Goal: Task Accomplishment & Management: Manage account settings

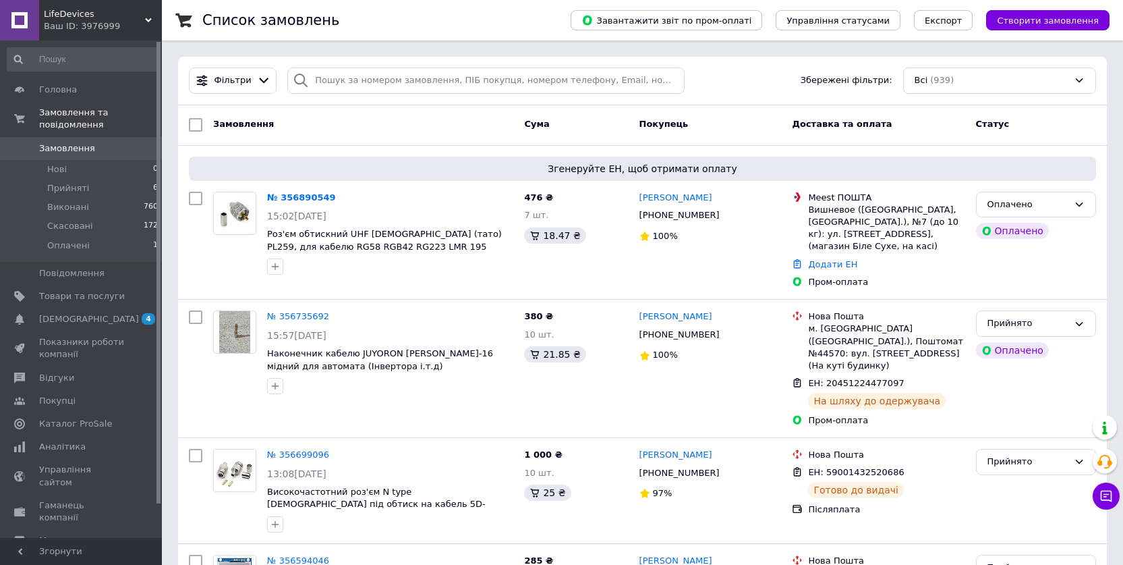
click at [295, 194] on link "№ 356890549" at bounding box center [301, 197] width 69 height 10
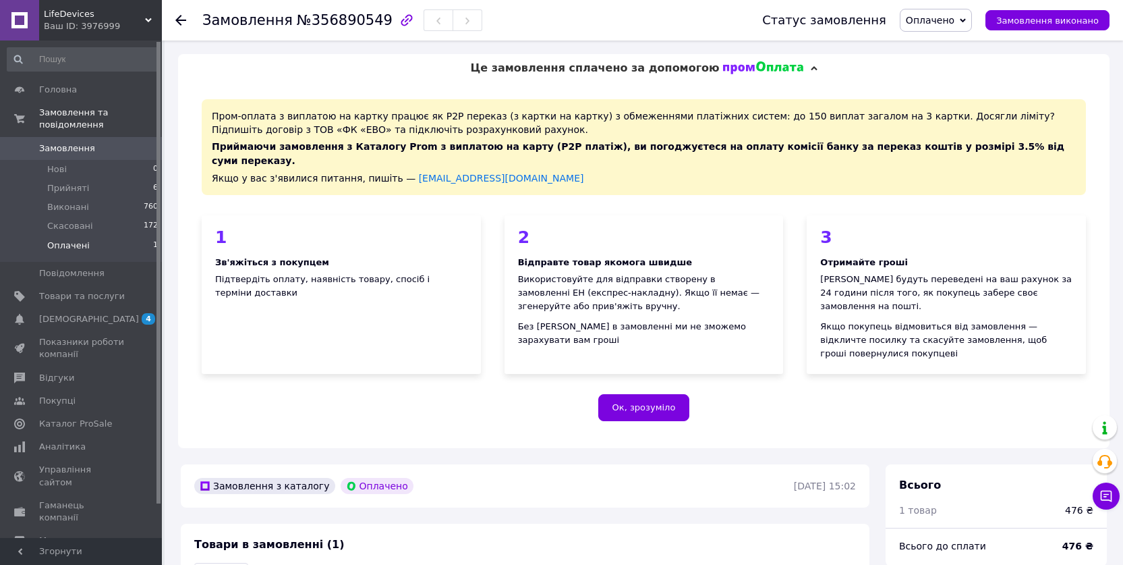
click at [55, 239] on span "Оплачені" at bounding box center [68, 245] width 42 height 12
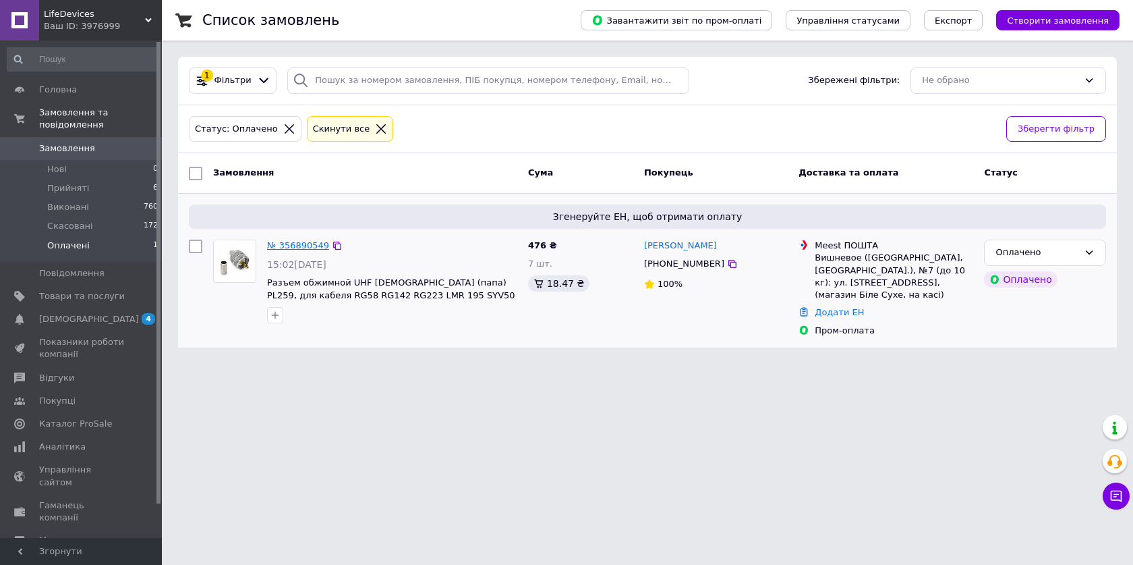
click at [300, 243] on link "№ 356890549" at bounding box center [298, 245] width 62 height 10
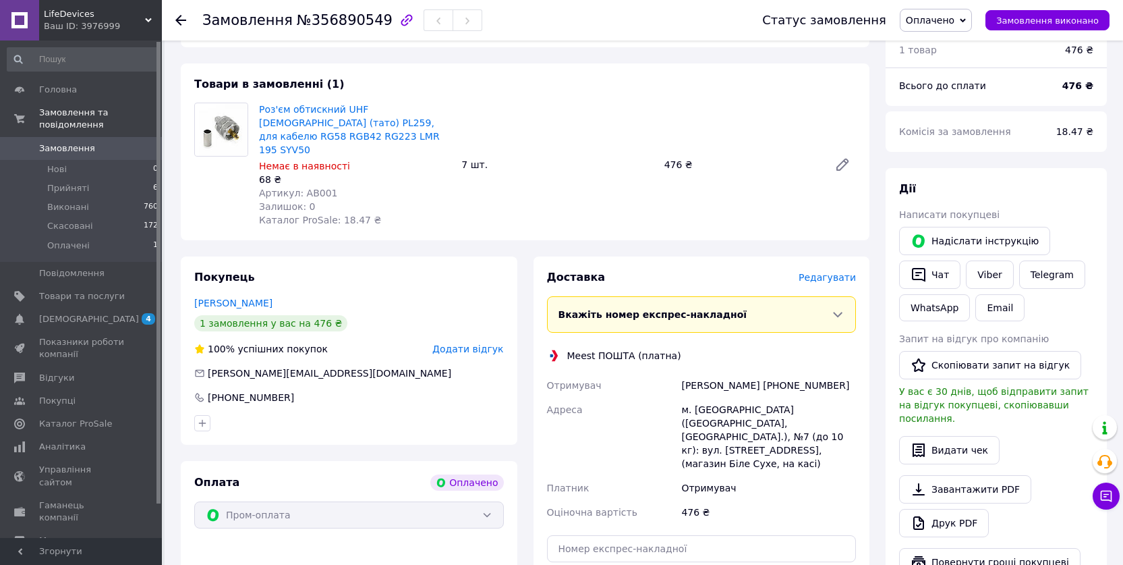
scroll to position [436, 0]
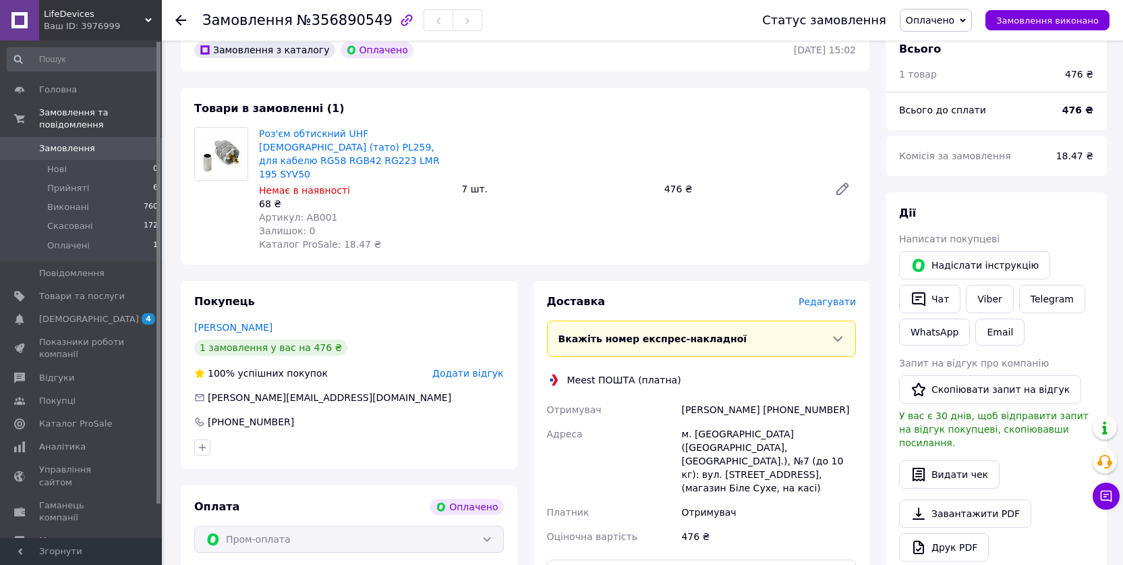
click at [972, 16] on span "Оплачено" at bounding box center [936, 20] width 72 height 23
click at [948, 47] on li "Прийнято" at bounding box center [935, 47] width 71 height 20
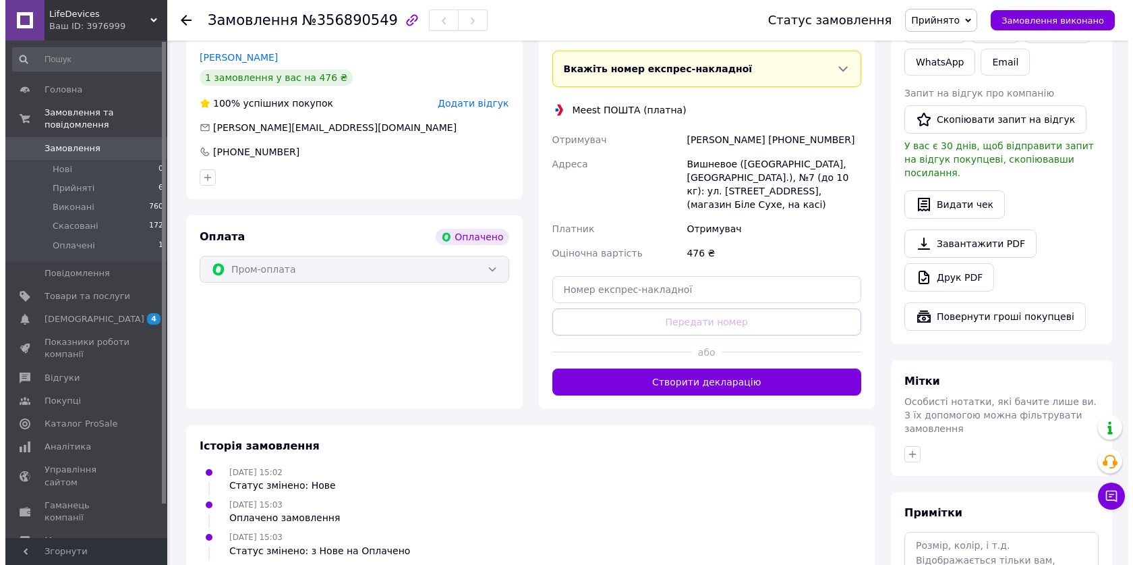
scroll to position [571, 0]
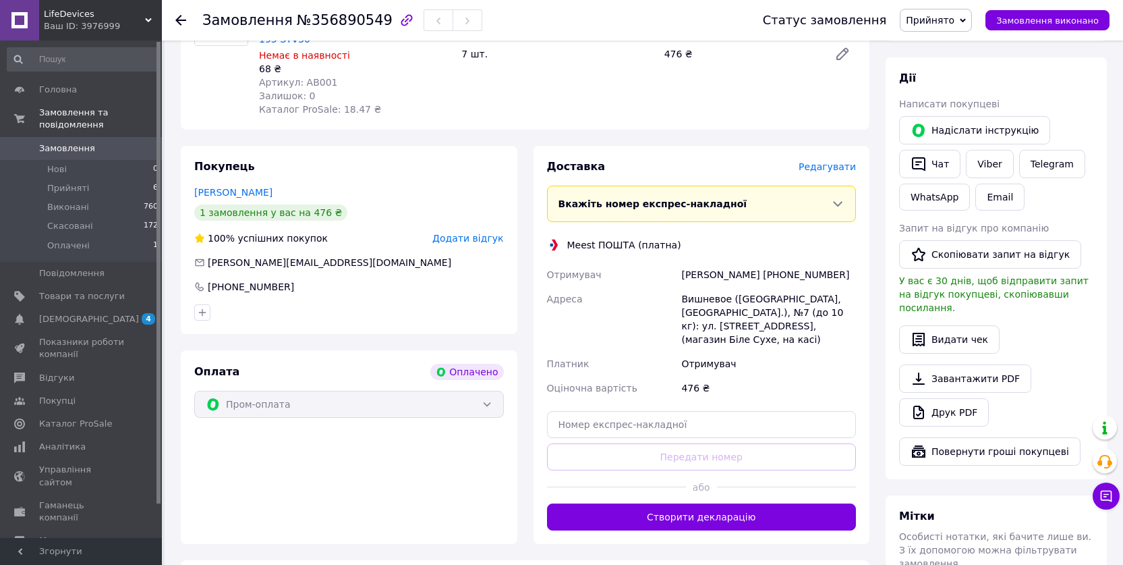
click at [821, 161] on span "Редагувати" at bounding box center [827, 166] width 57 height 11
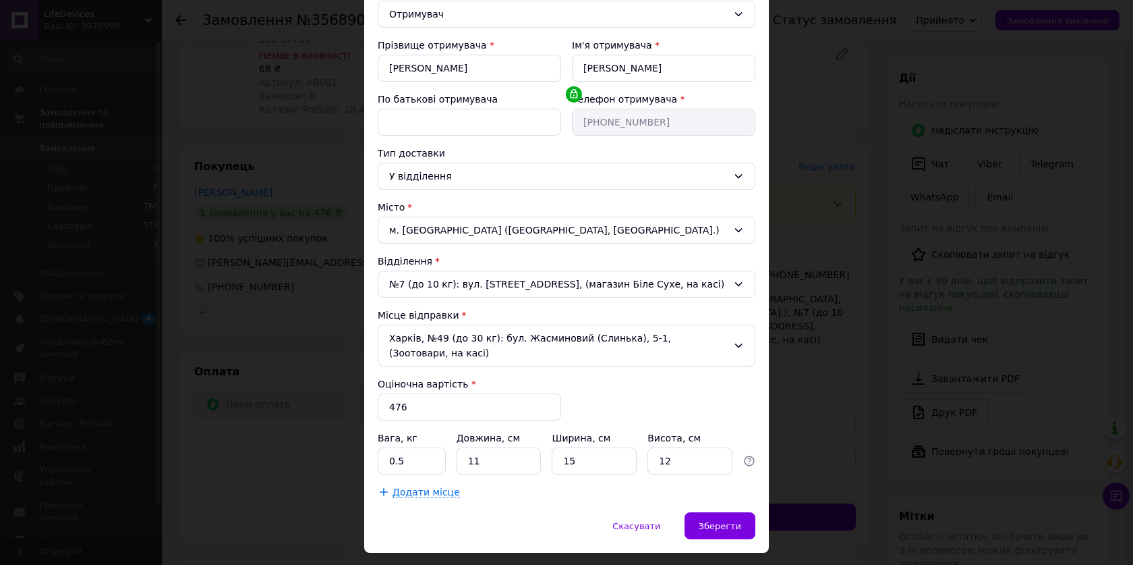
scroll to position [192, 0]
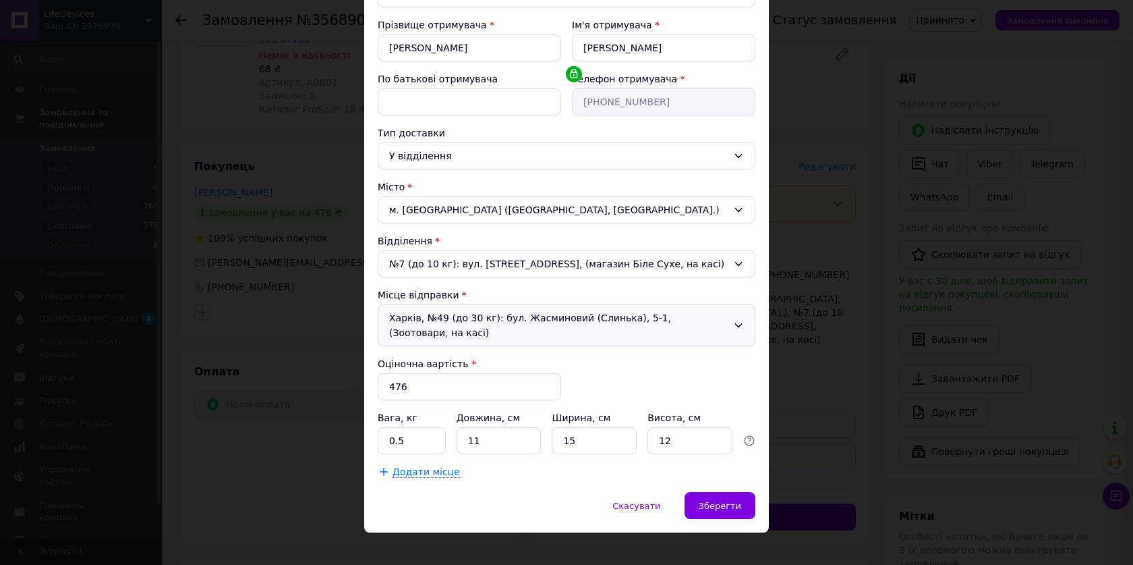
click at [735, 320] on icon at bounding box center [738, 325] width 11 height 11
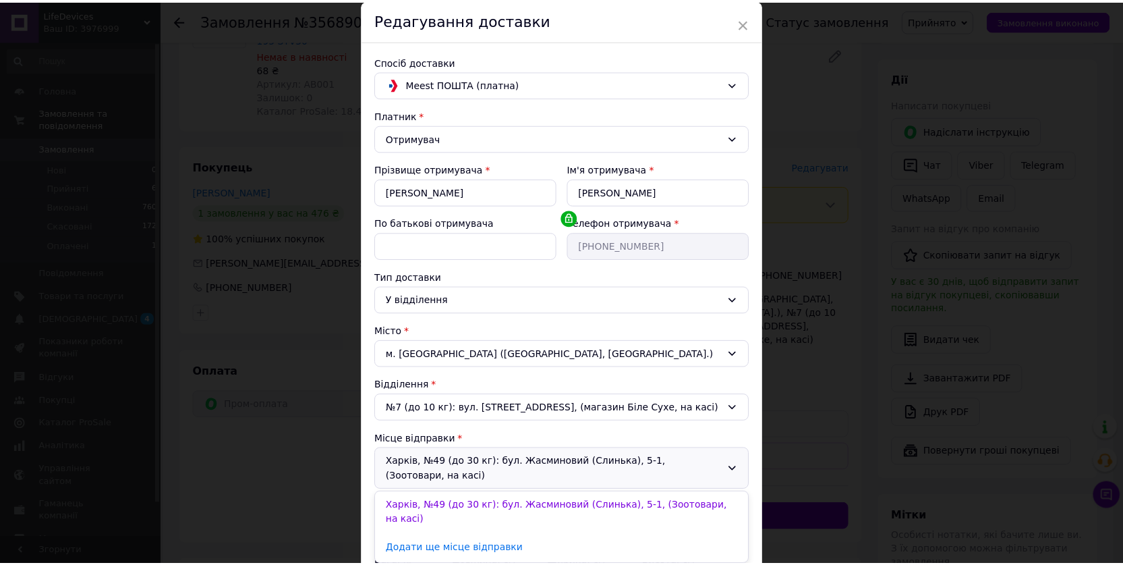
scroll to position [0, 0]
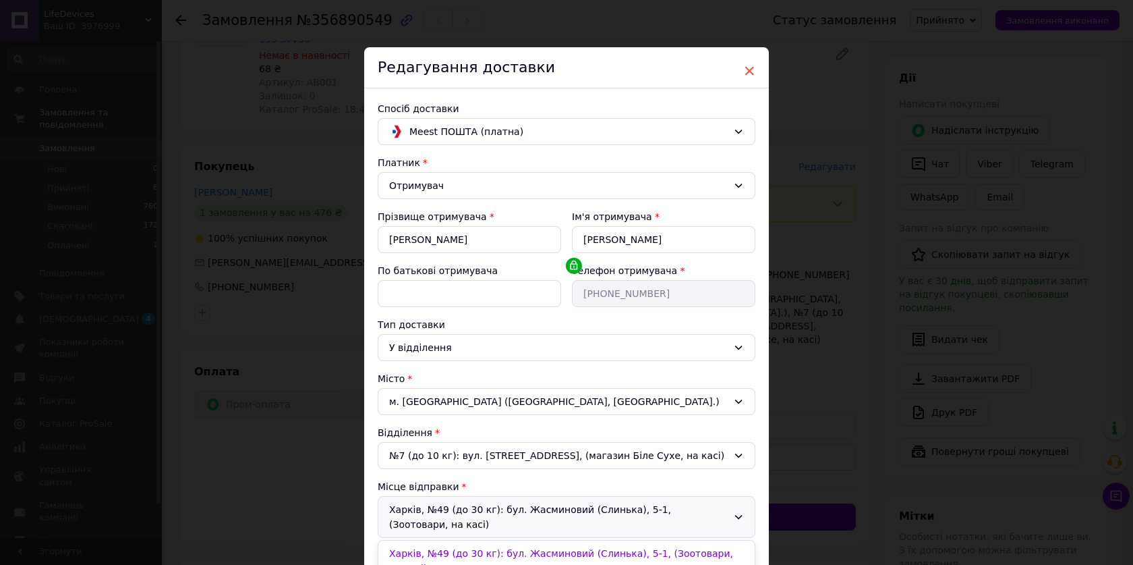
click at [748, 68] on span "×" at bounding box center [749, 70] width 12 height 23
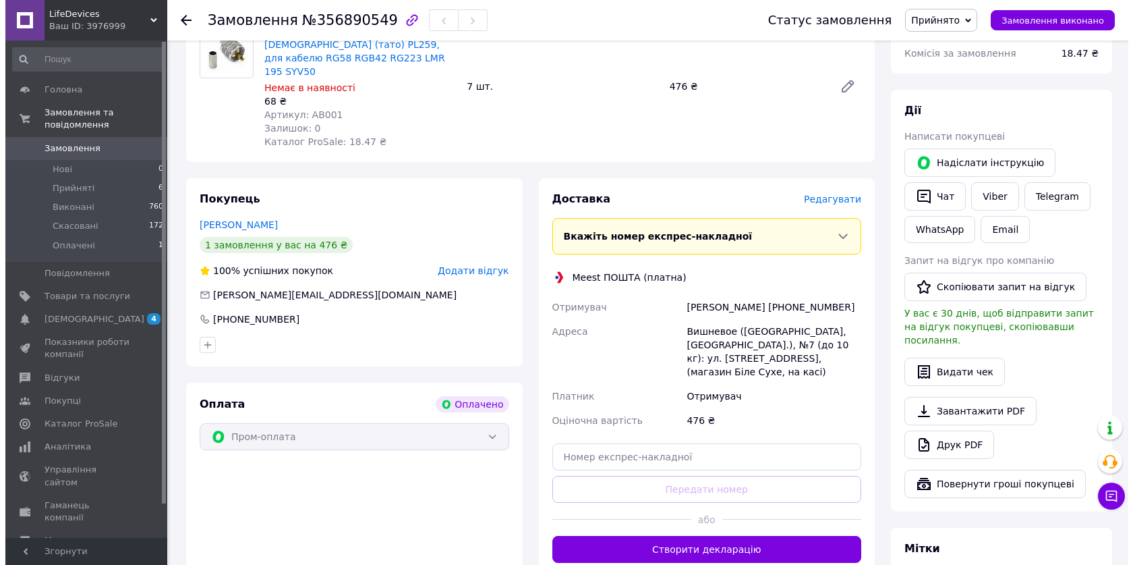
scroll to position [571, 0]
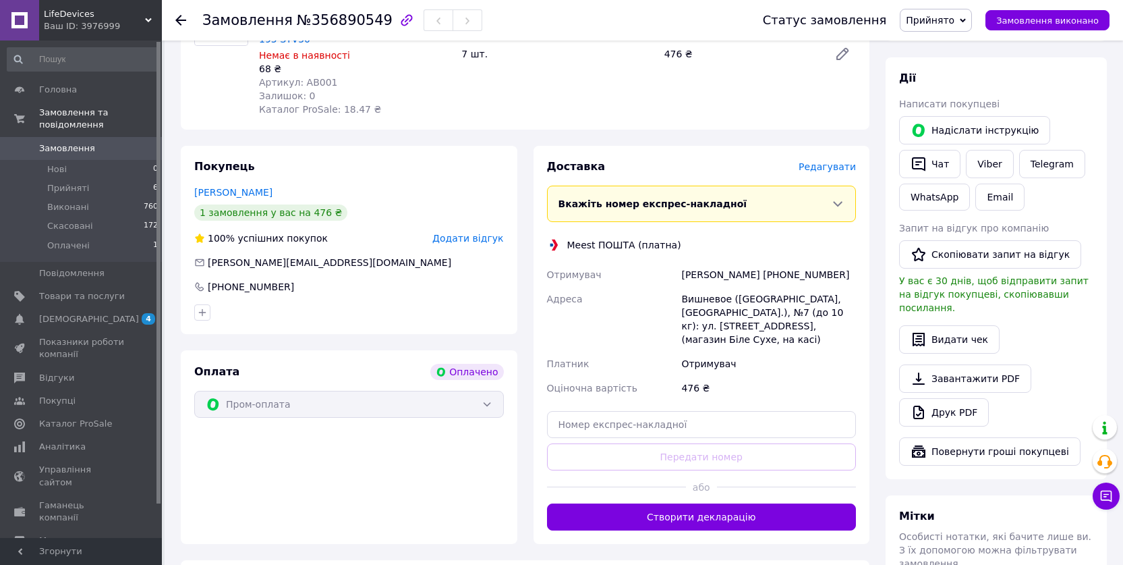
click at [822, 161] on span "Редагувати" at bounding box center [827, 166] width 57 height 11
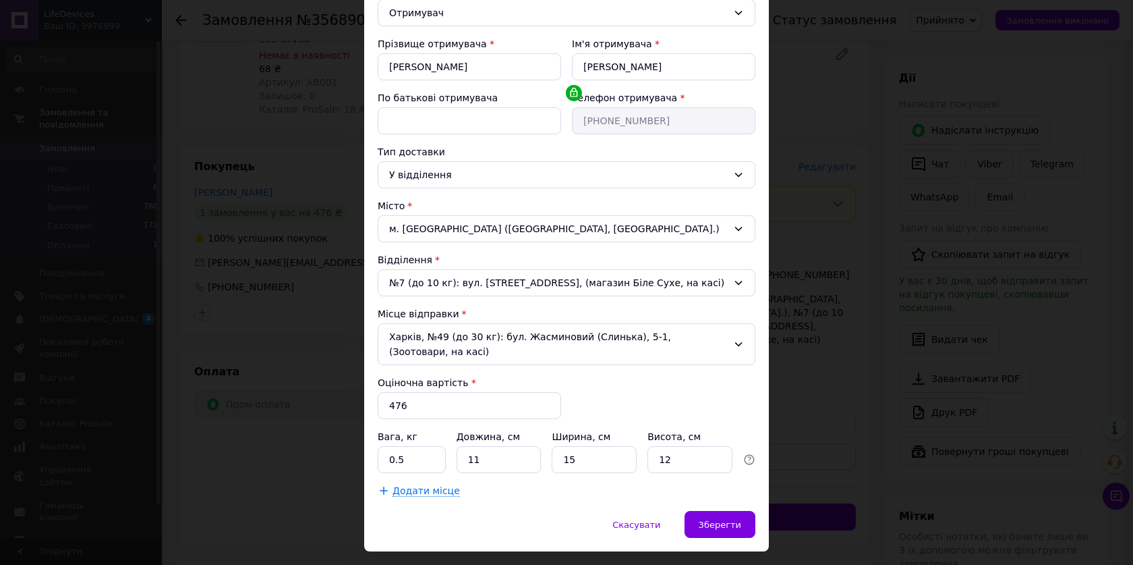
scroll to position [192, 0]
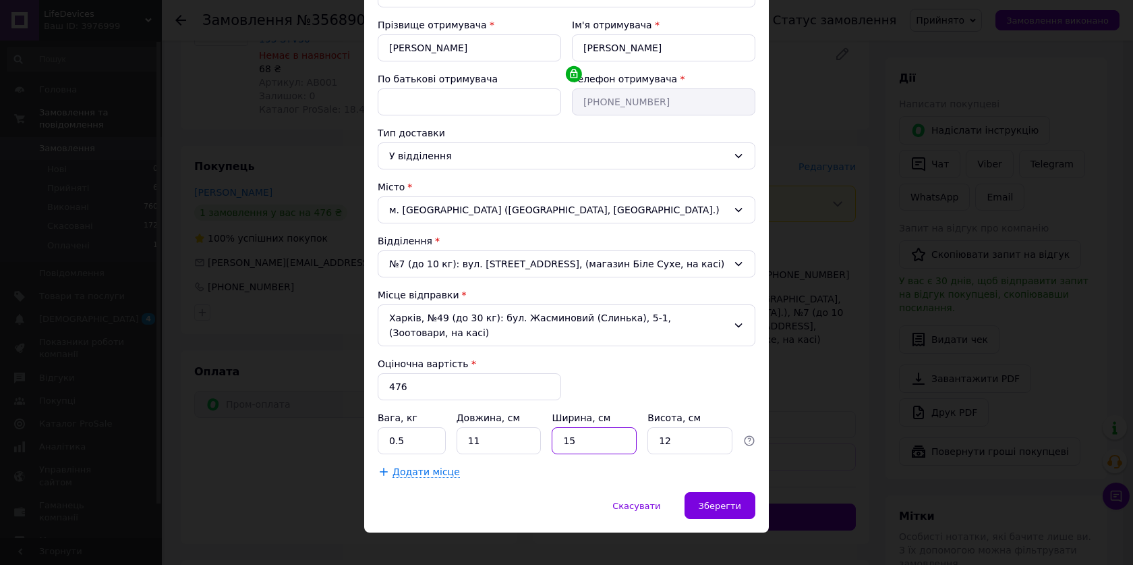
drag, startPoint x: 582, startPoint y: 427, endPoint x: 548, endPoint y: 417, distance: 35.2
click at [553, 427] on input "15" at bounding box center [594, 440] width 85 height 27
type input "10"
drag, startPoint x: 682, startPoint y: 426, endPoint x: 625, endPoint y: 415, distance: 57.7
click at [625, 415] on div "Вага, кг 0.5 Довжина, см 11 Ширина, см 10 Висота, см 12" at bounding box center [567, 432] width 378 height 43
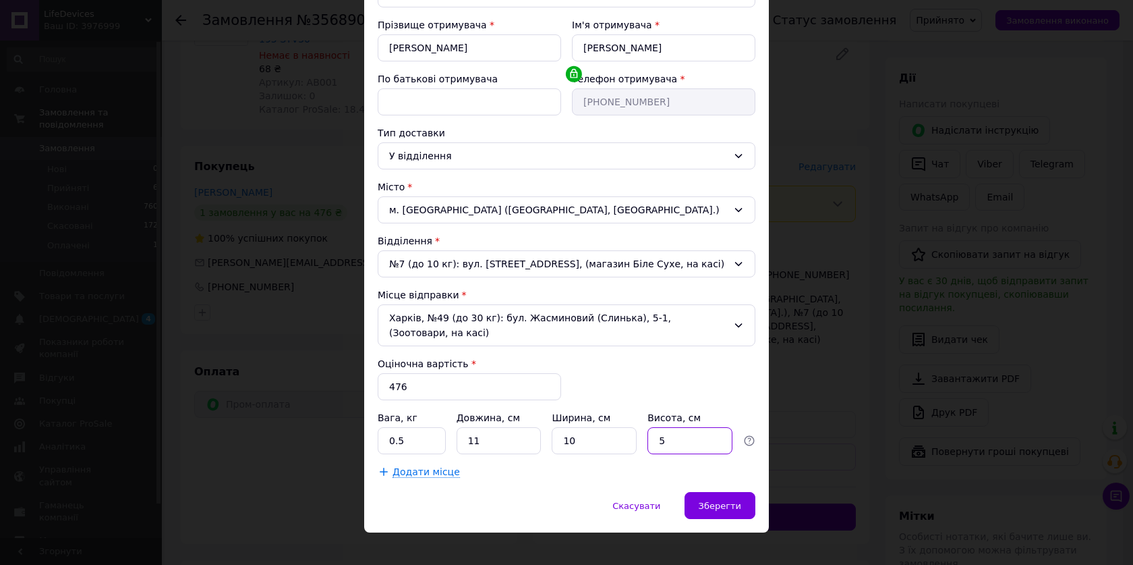
type input "5"
click at [724, 500] on span "Зберегти" at bounding box center [720, 505] width 42 height 10
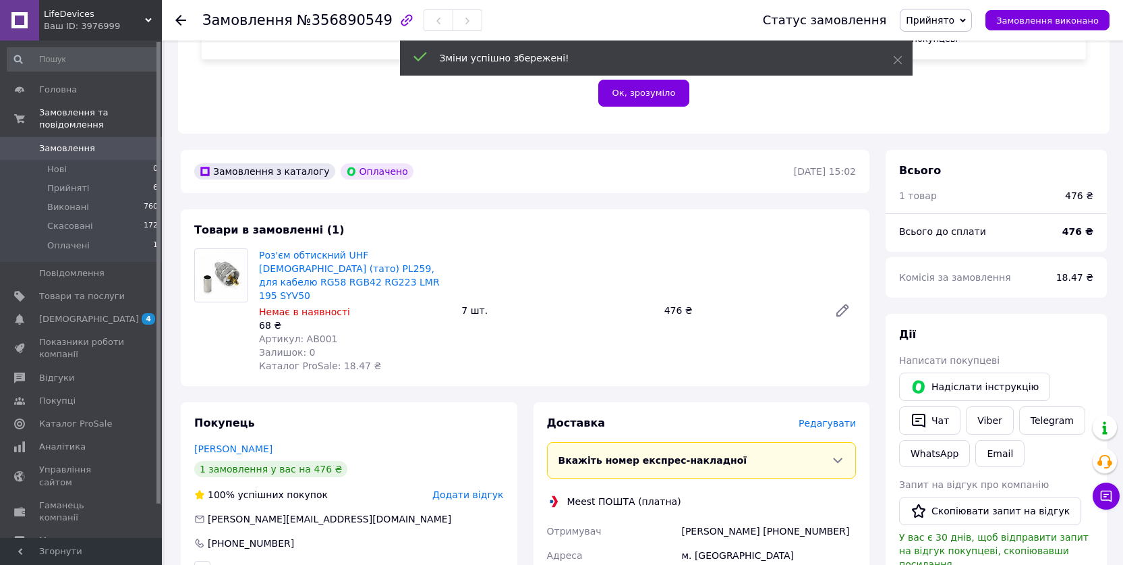
scroll to position [337, 0]
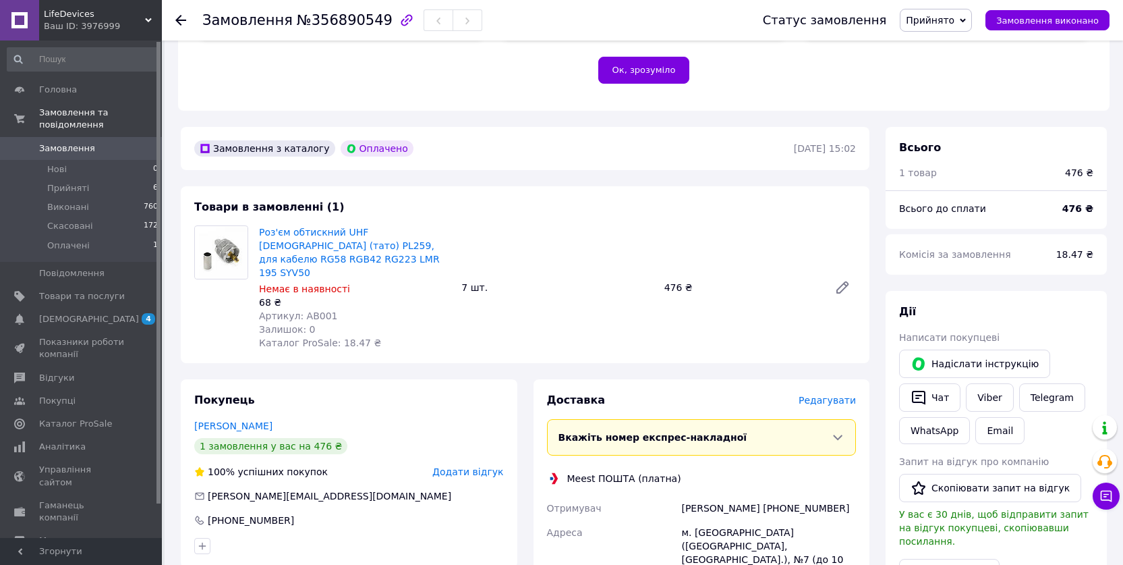
click at [229, 227] on img at bounding box center [221, 253] width 53 height 52
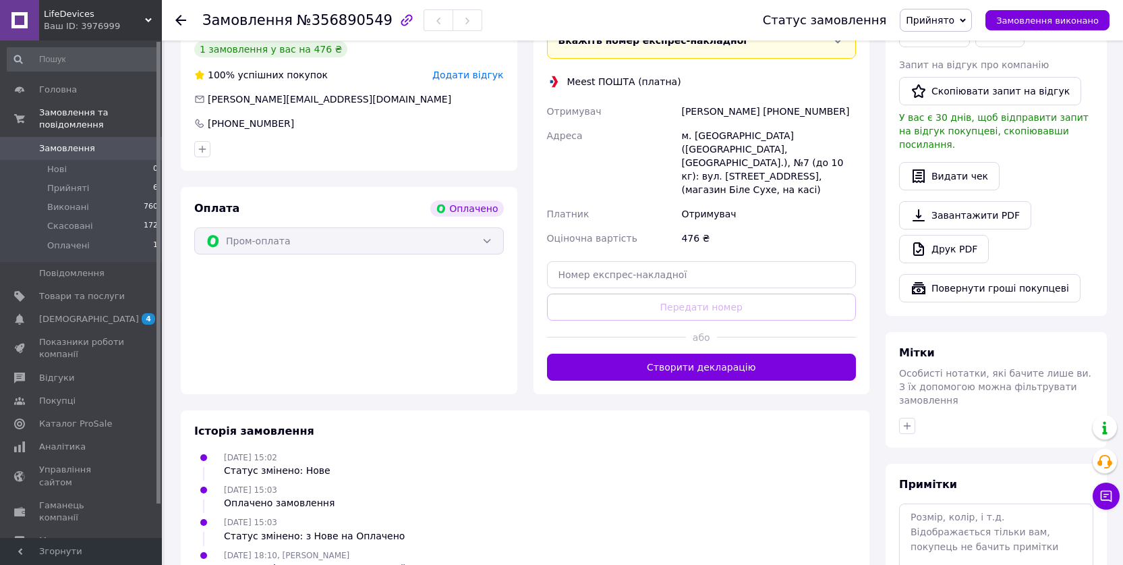
scroll to position [710, 0]
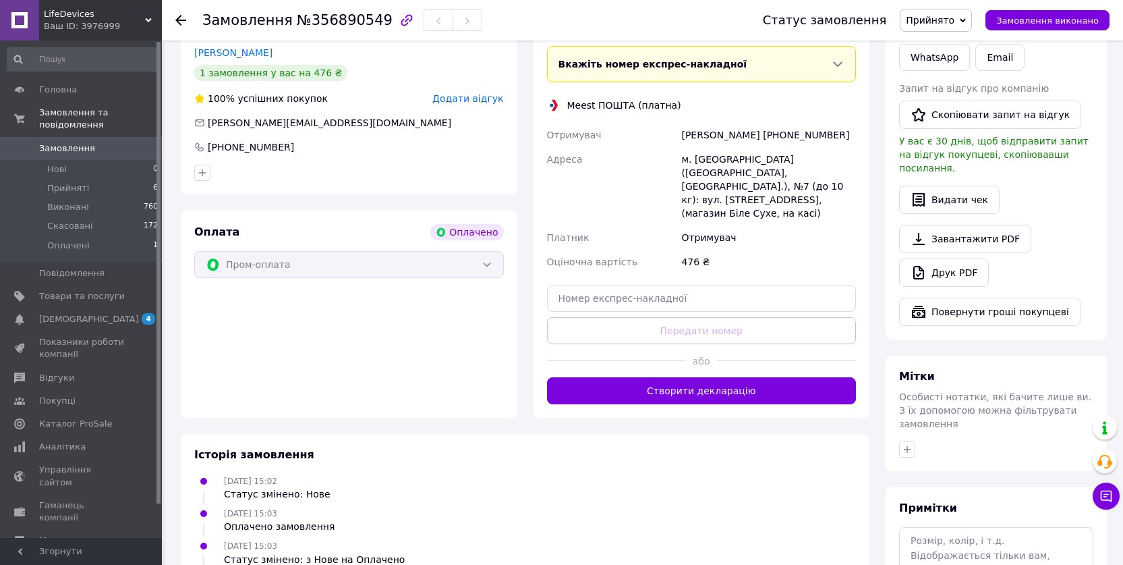
drag, startPoint x: 701, startPoint y: 322, endPoint x: 705, endPoint y: 314, distance: 10.0
click at [703, 377] on button "Створити декларацію" at bounding box center [702, 390] width 310 height 27
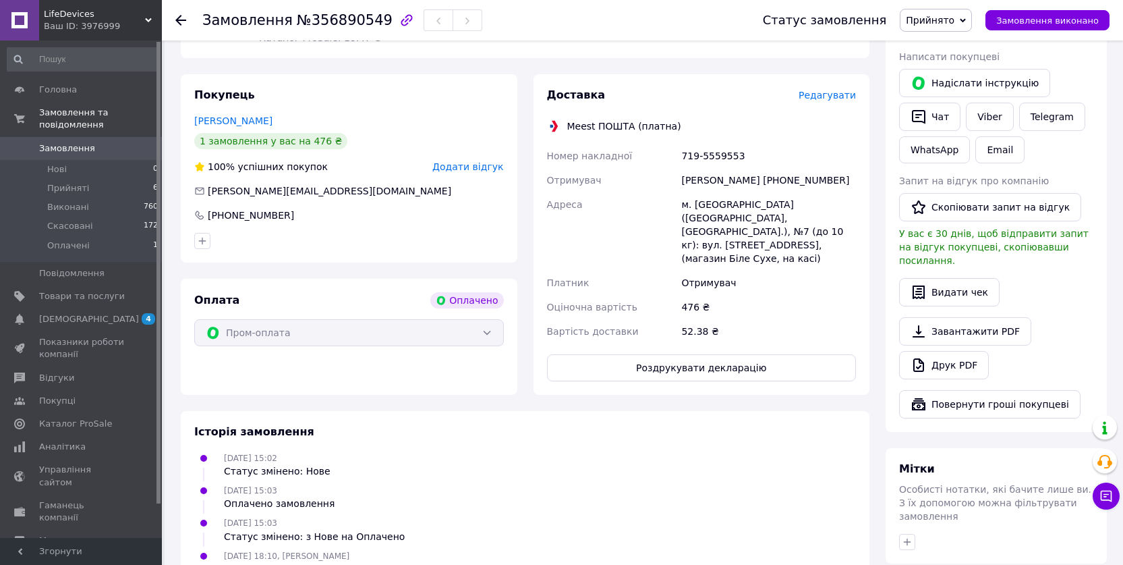
scroll to position [643, 0]
